Goal: Navigation & Orientation: Find specific page/section

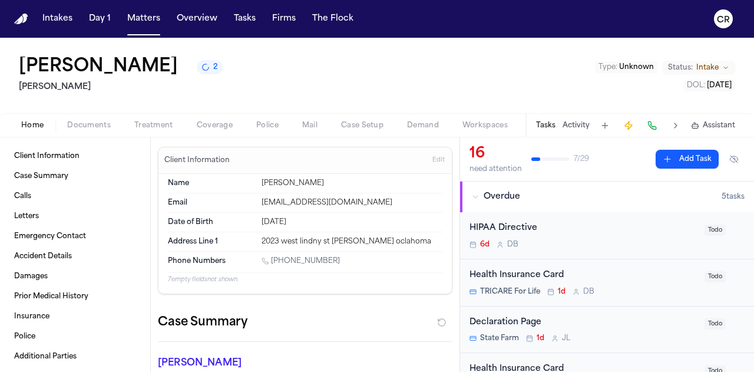
click at [29, 22] on nav "Intakes Day 1 Matters Overview Tasks Firms The Flock CR" at bounding box center [377, 19] width 754 height 38
click at [20, 18] on img "Home" at bounding box center [21, 19] width 14 height 11
